Goal: Task Accomplishment & Management: Use online tool/utility

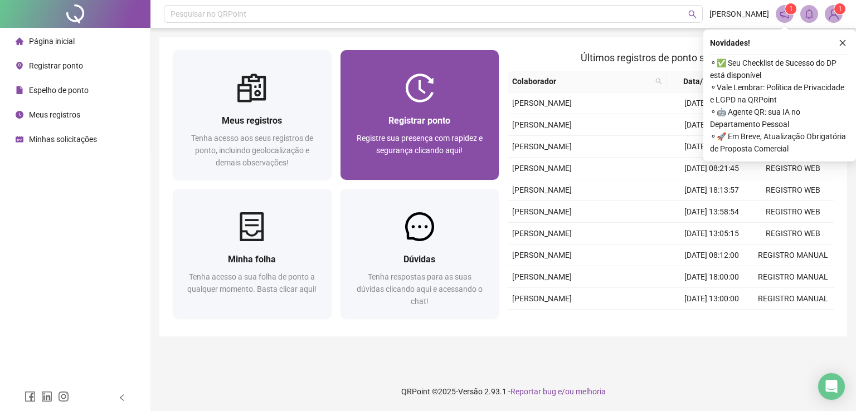
click at [414, 119] on span "Registrar ponto" at bounding box center [419, 120] width 62 height 11
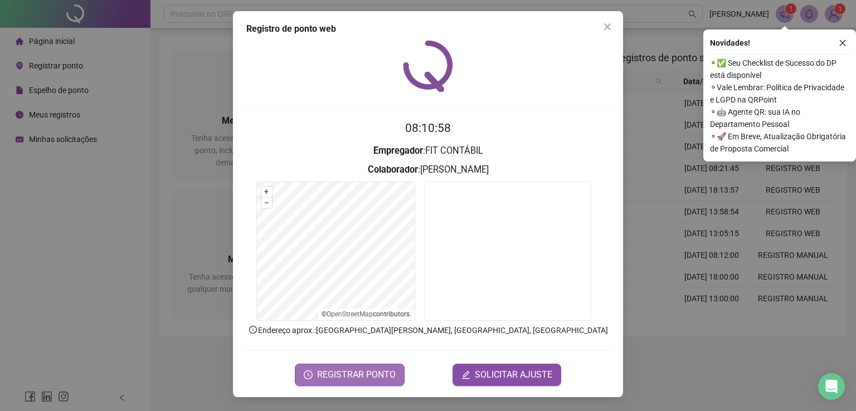
click at [371, 377] on span "REGISTRAR PONTO" at bounding box center [356, 374] width 79 height 13
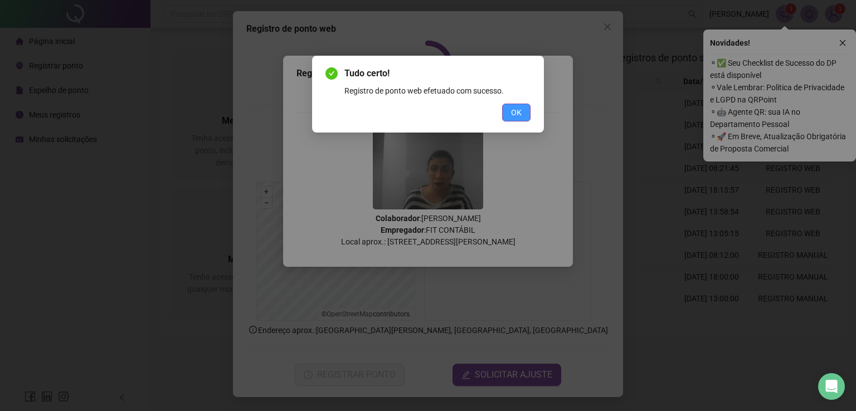
click at [521, 120] on button "OK" at bounding box center [516, 113] width 28 height 18
